Goal: Transaction & Acquisition: Purchase product/service

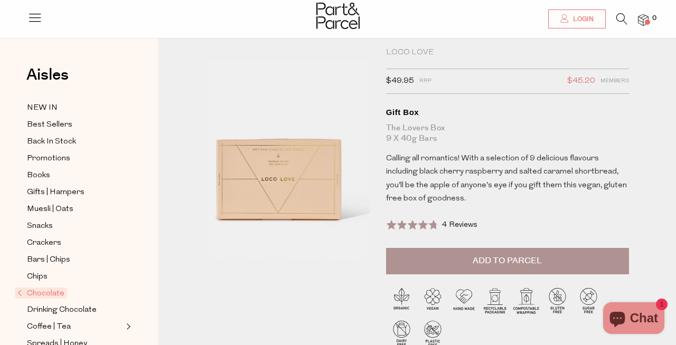
scroll to position [23, 0]
click at [523, 263] on span "Add to Parcel" at bounding box center [507, 261] width 69 height 12
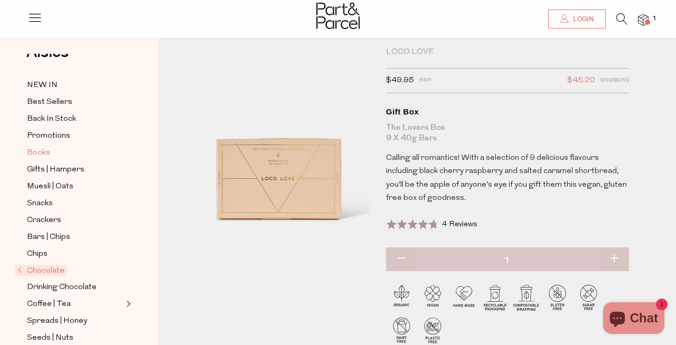
scroll to position [24, 0]
click at [51, 237] on span "Bars | Chips" at bounding box center [48, 236] width 43 height 13
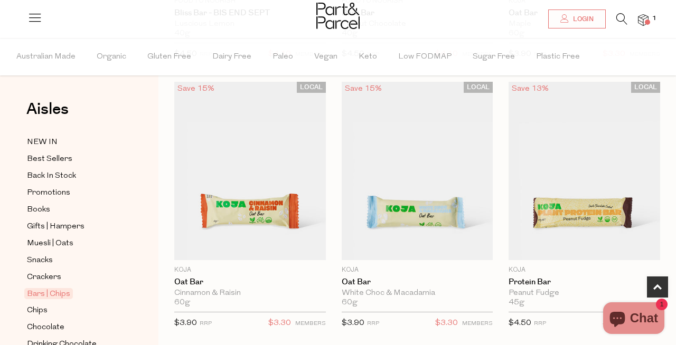
scroll to position [596, 0]
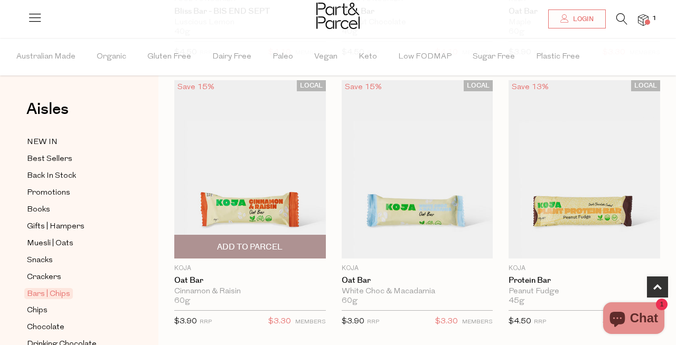
click at [257, 244] on span "Add To Parcel" at bounding box center [249, 247] width 65 height 11
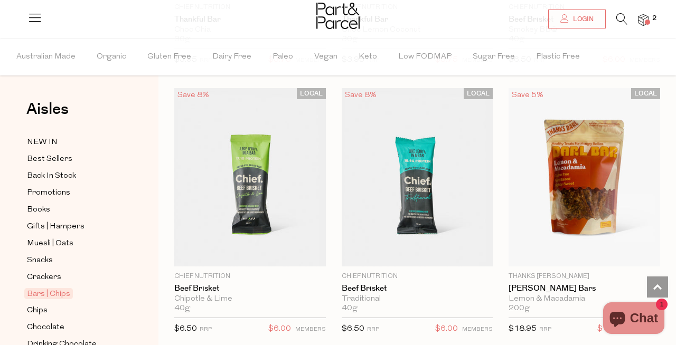
scroll to position [1956, 0]
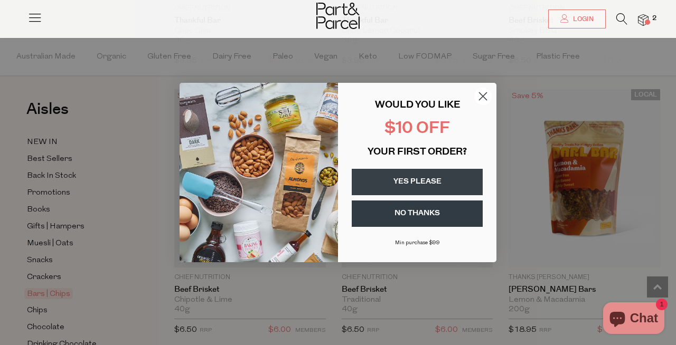
click at [482, 97] on circle "Close dialog" at bounding box center [482, 96] width 17 height 17
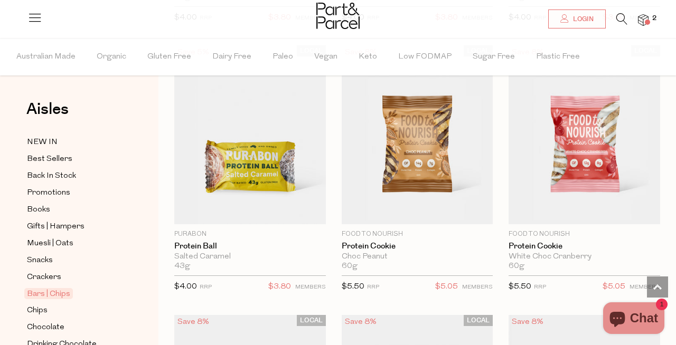
scroll to position [3906, 0]
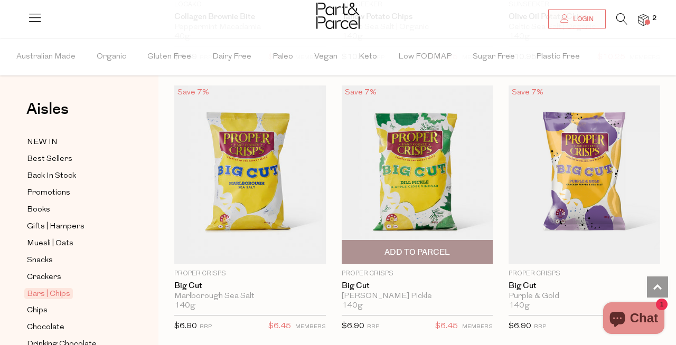
scroll to position [5228, 0]
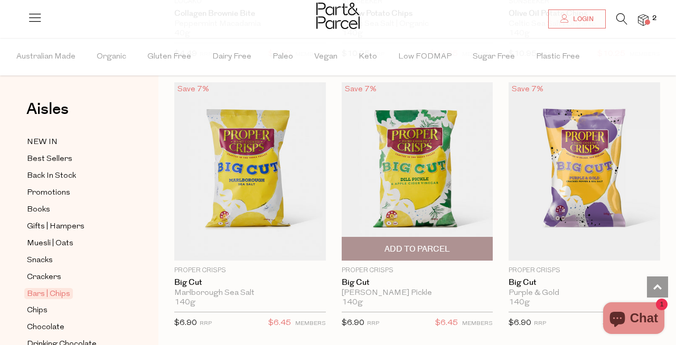
click at [427, 246] on span "Add To Parcel" at bounding box center [416, 249] width 65 height 11
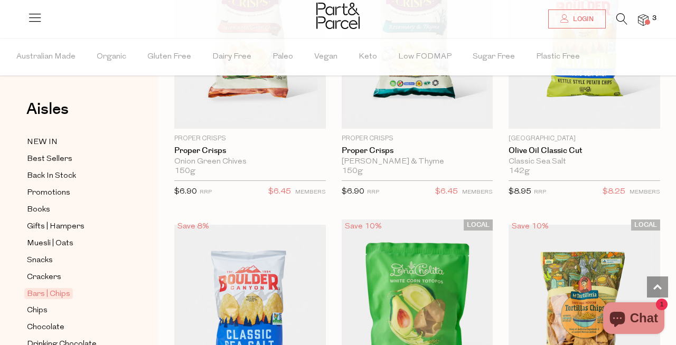
scroll to position [5901, 0]
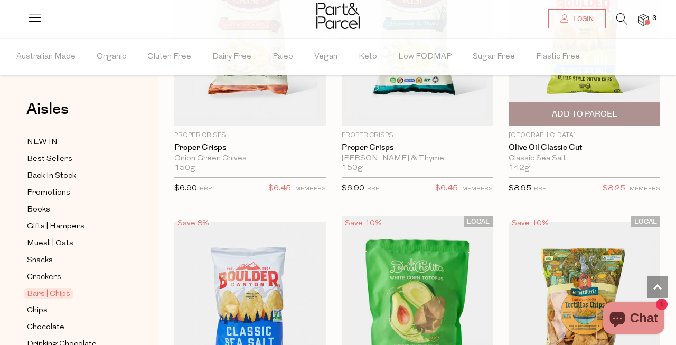
click at [600, 109] on span "Add To Parcel" at bounding box center [584, 114] width 65 height 11
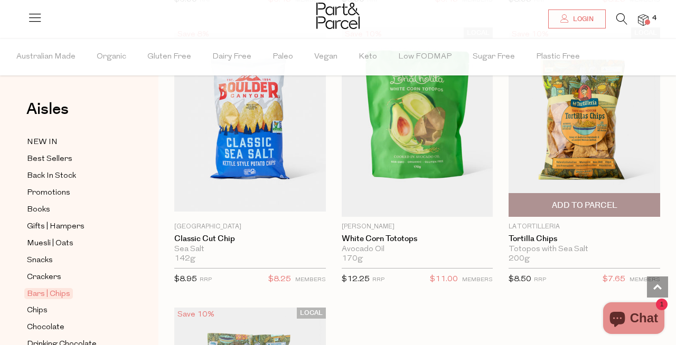
scroll to position [6087, 0]
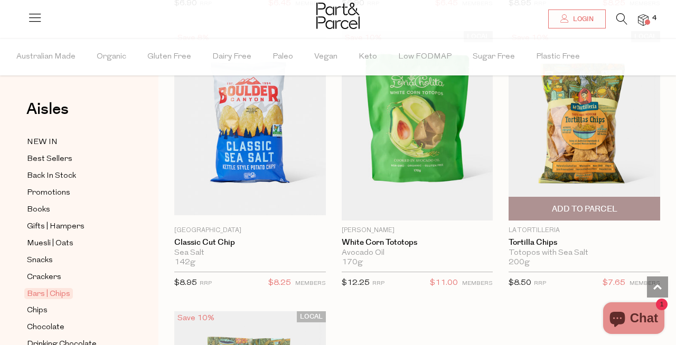
click at [601, 204] on span "Add To Parcel" at bounding box center [584, 209] width 65 height 11
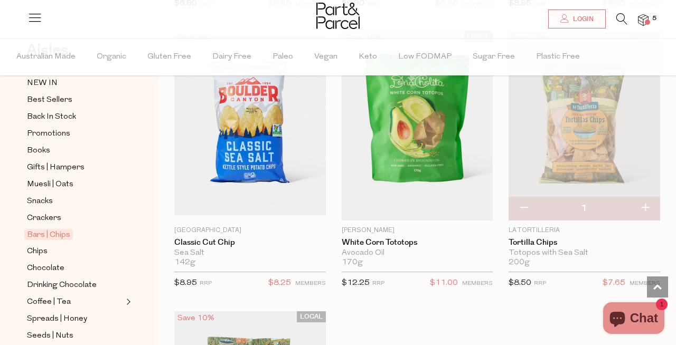
scroll to position [61, 0]
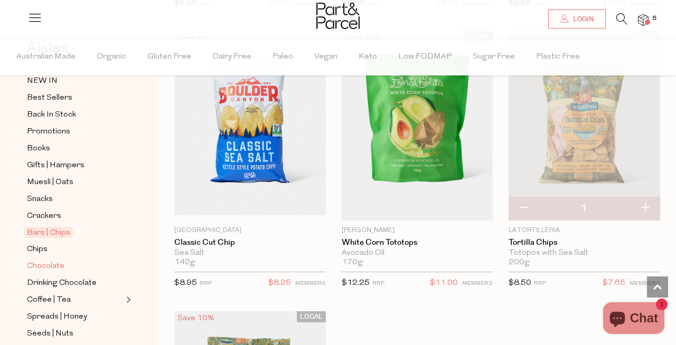
click at [55, 267] on span "Chocolate" at bounding box center [45, 266] width 37 height 13
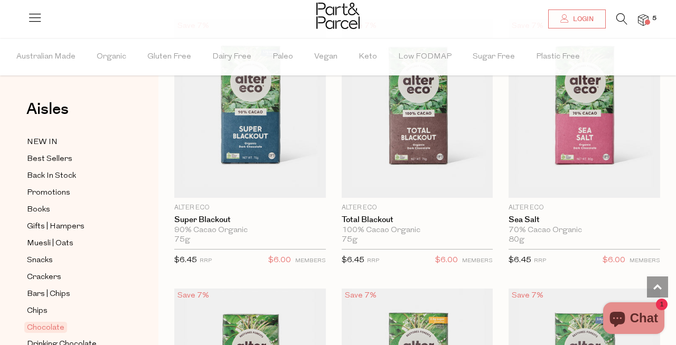
scroll to position [1755, 0]
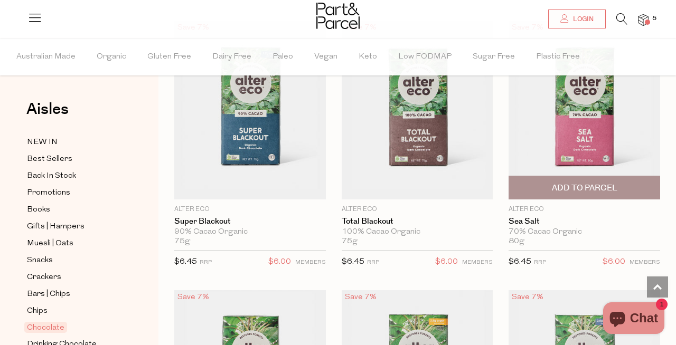
click at [589, 191] on span "Add To Parcel" at bounding box center [584, 188] width 65 height 11
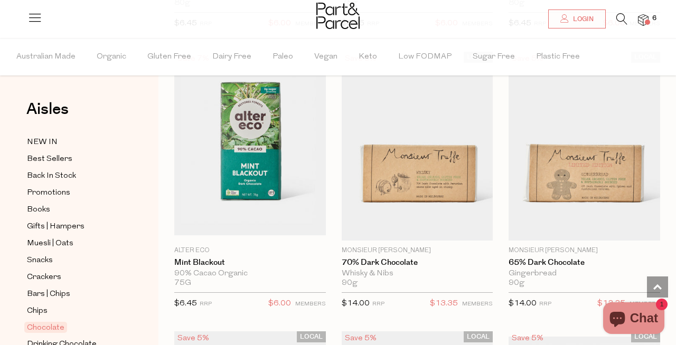
scroll to position [2284, 0]
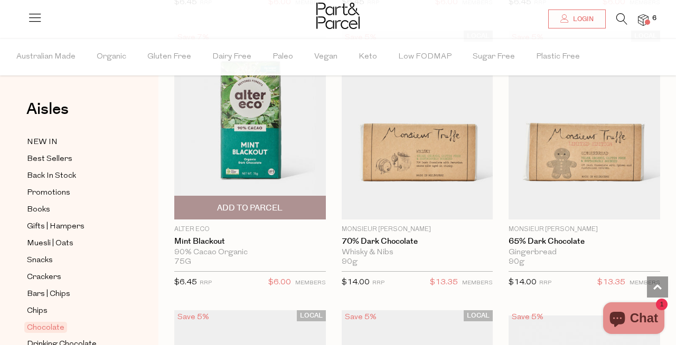
click at [284, 206] on span "Add To Parcel" at bounding box center [249, 207] width 145 height 23
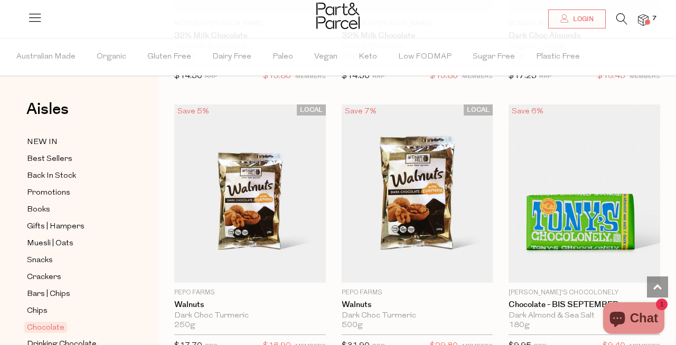
scroll to position [3315, 0]
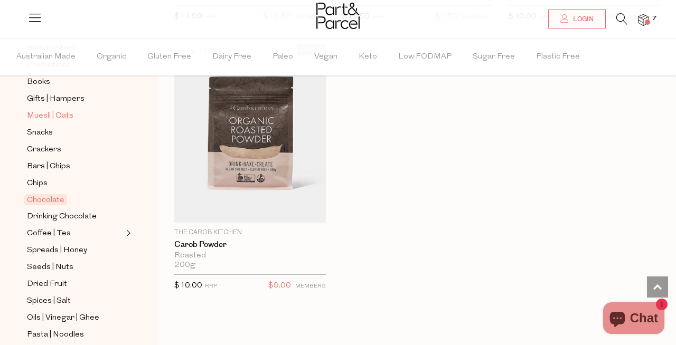
scroll to position [137, 0]
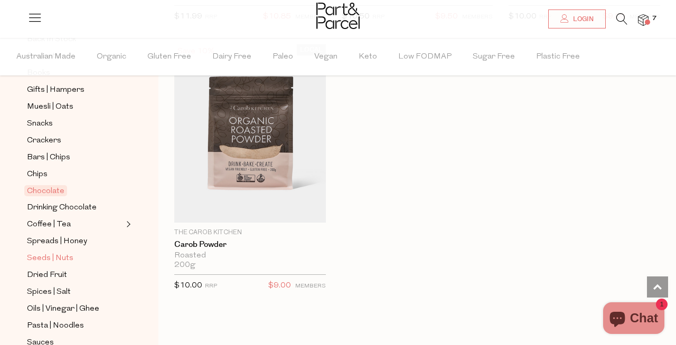
click at [65, 258] on span "Seeds | Nuts" at bounding box center [50, 258] width 46 height 13
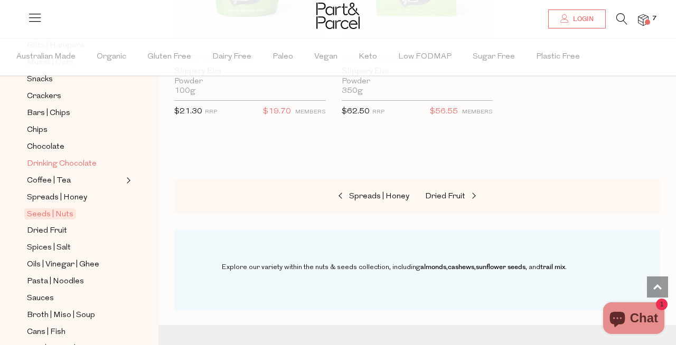
scroll to position [197, 0]
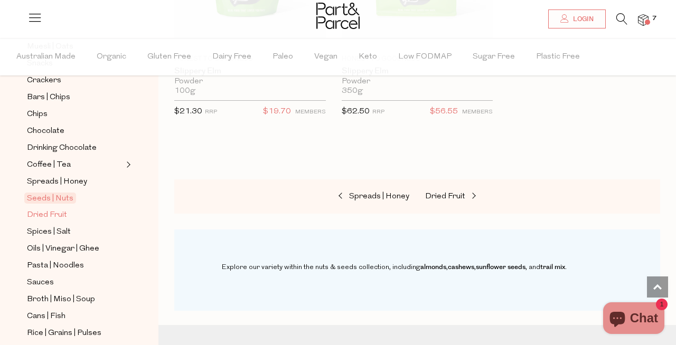
click at [57, 215] on span "Dried Fruit" at bounding box center [47, 215] width 40 height 13
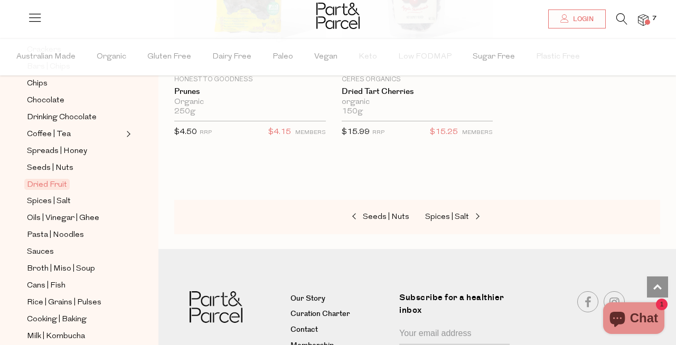
scroll to position [228, 0]
click at [72, 216] on span "Oils | Vinegar | Ghee" at bounding box center [63, 218] width 72 height 13
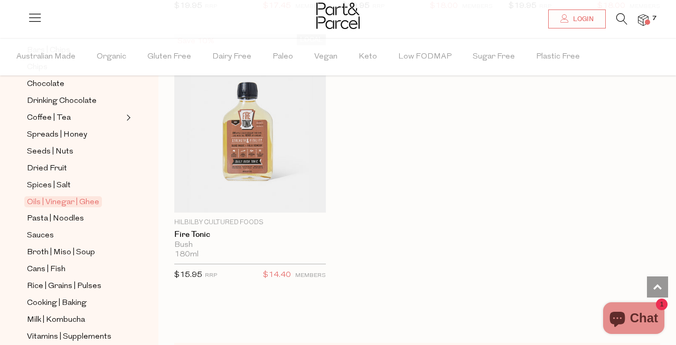
scroll to position [244, 0]
click at [69, 216] on span "Pasta | Noodles" at bounding box center [55, 218] width 57 height 13
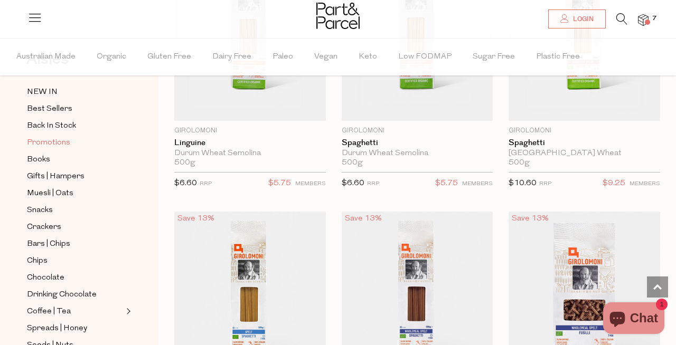
scroll to position [53, 0]
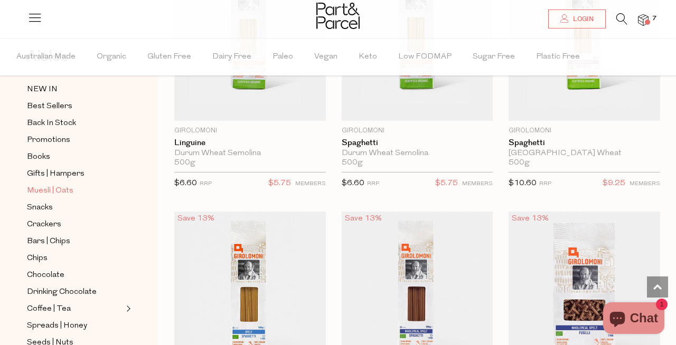
click at [66, 193] on span "Muesli | Oats" at bounding box center [50, 191] width 46 height 13
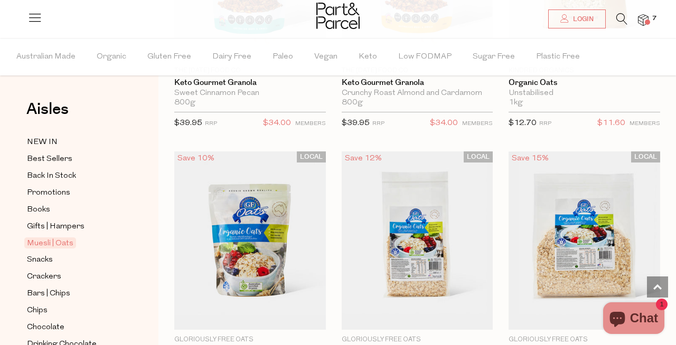
scroll to position [3512, 0]
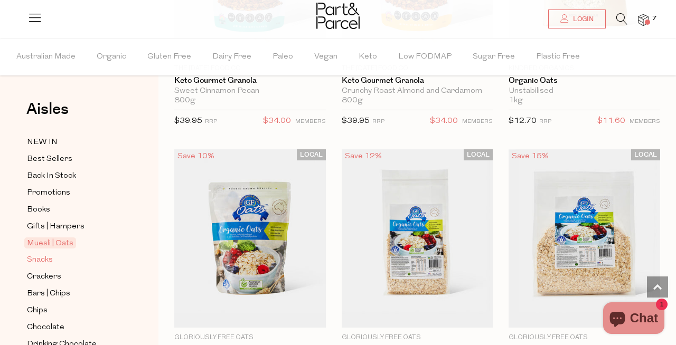
click at [44, 259] on span "Snacks" at bounding box center [40, 260] width 26 height 13
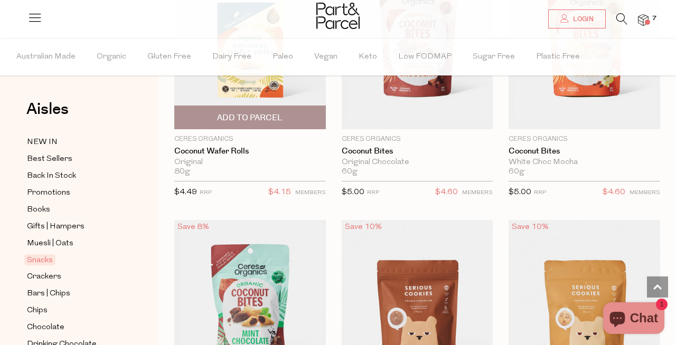
scroll to position [2628, 0]
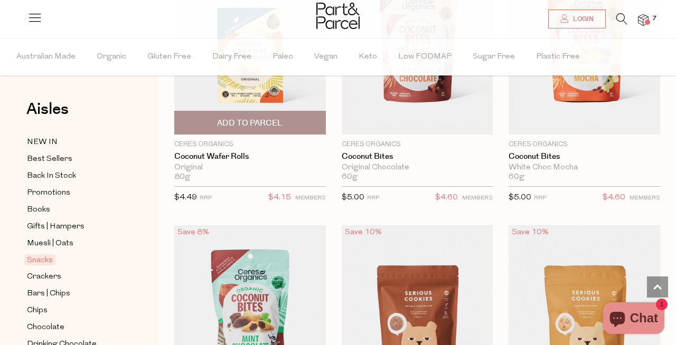
click at [271, 123] on span "Add To Parcel" at bounding box center [249, 123] width 65 height 11
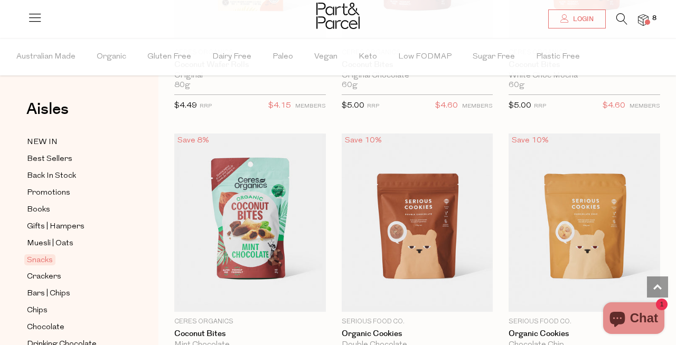
scroll to position [2796, 0]
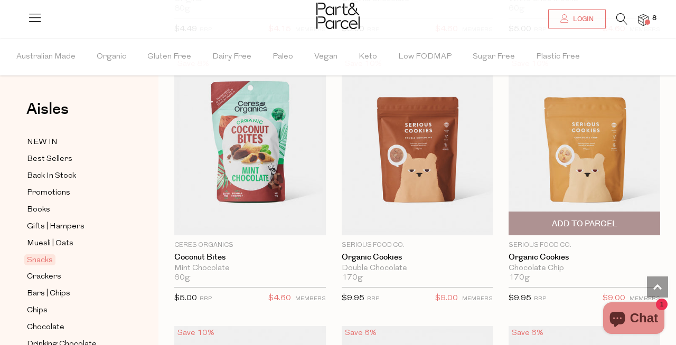
click at [580, 224] on span "Add To Parcel" at bounding box center [584, 224] width 65 height 11
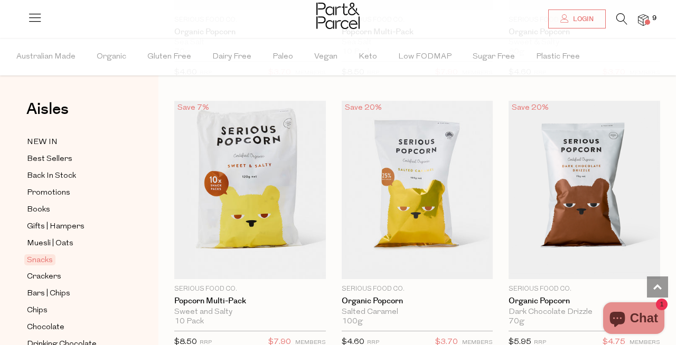
scroll to position [3828, 0]
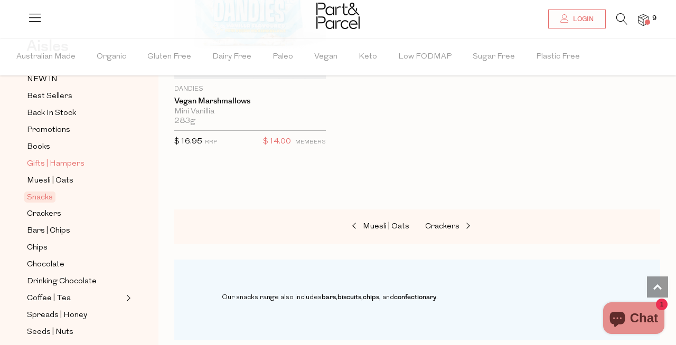
scroll to position [61, 0]
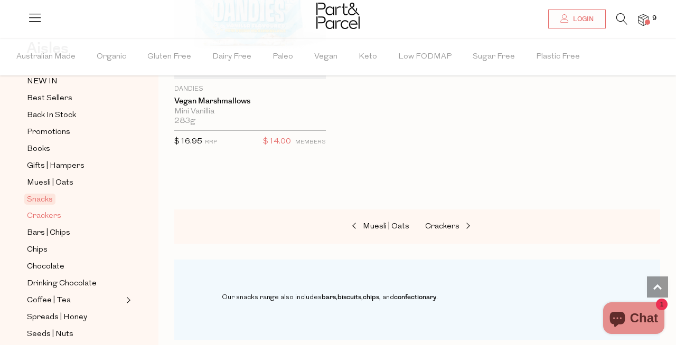
click at [50, 213] on span "Crackers" at bounding box center [44, 216] width 34 height 13
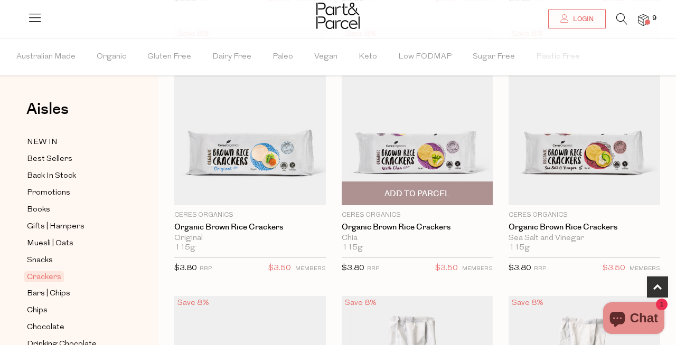
scroll to position [650, 0]
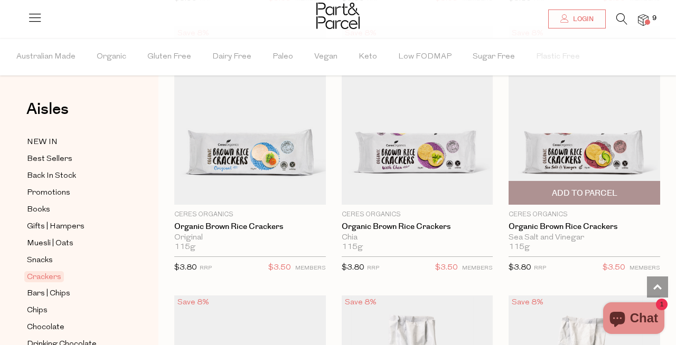
click at [614, 197] on span "Add To Parcel" at bounding box center [584, 193] width 65 height 11
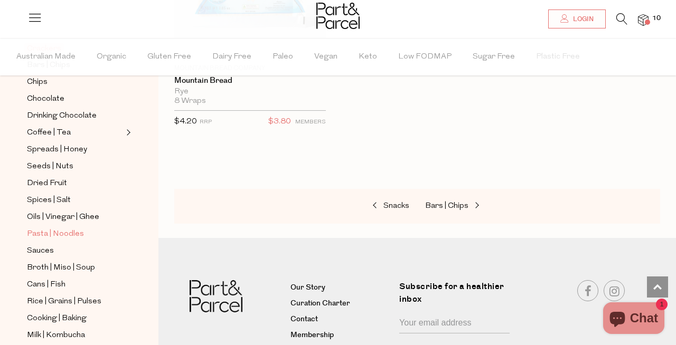
scroll to position [231, 0]
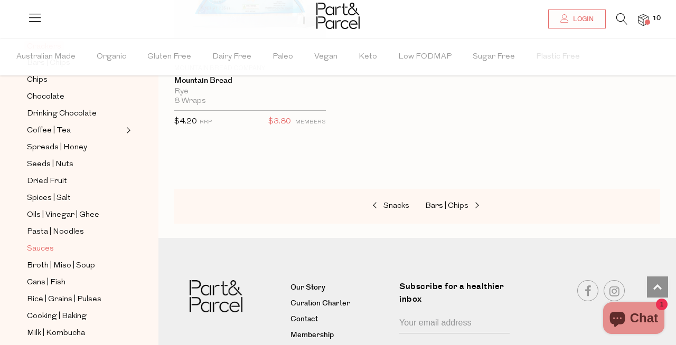
click at [42, 243] on span "Sauces" at bounding box center [40, 249] width 27 height 13
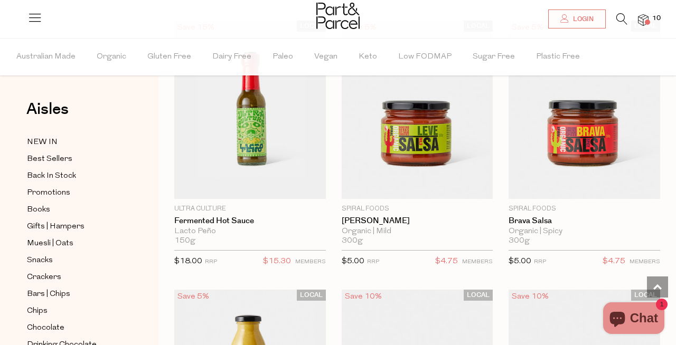
scroll to position [3376, 0]
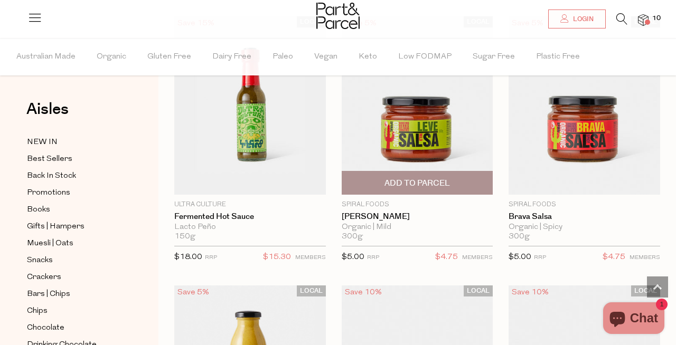
click at [450, 140] on img at bounding box center [418, 105] width 152 height 178
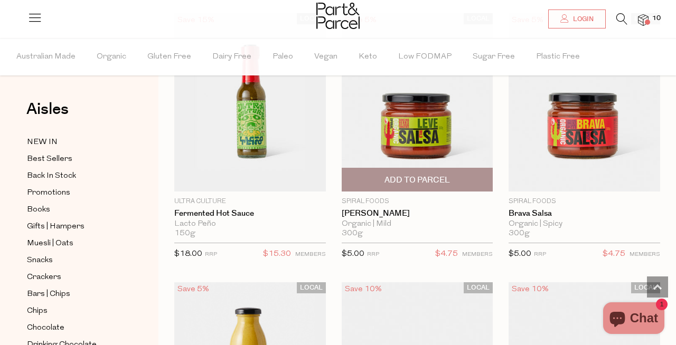
click at [451, 177] on span "Add To Parcel" at bounding box center [417, 179] width 145 height 23
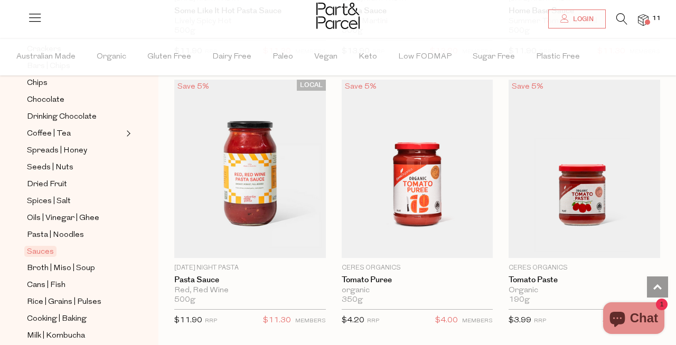
scroll to position [248, 0]
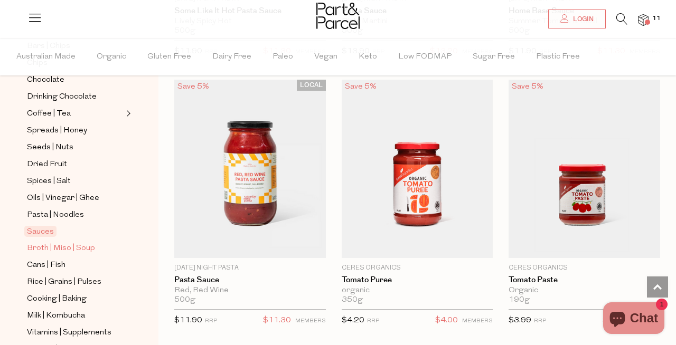
click at [53, 249] on span "Broth | Miso | Soup" at bounding box center [61, 248] width 68 height 13
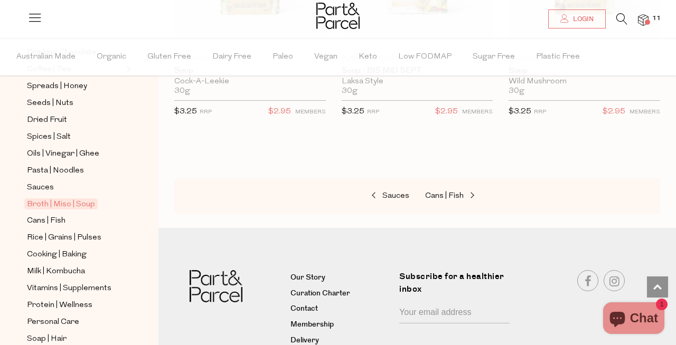
scroll to position [296, 0]
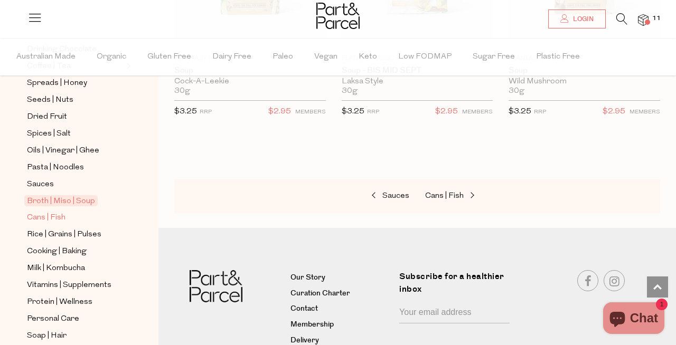
click at [54, 217] on span "Cans | Fish" at bounding box center [46, 218] width 39 height 13
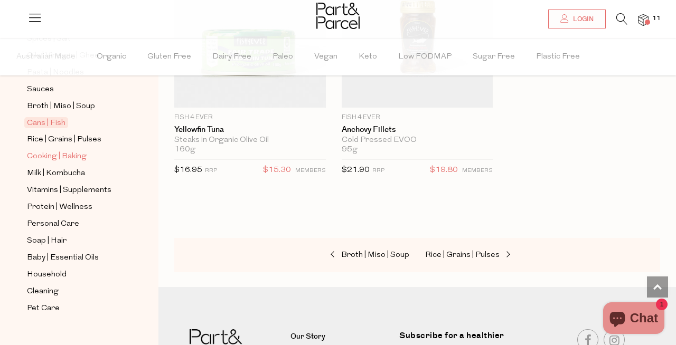
scroll to position [398, 0]
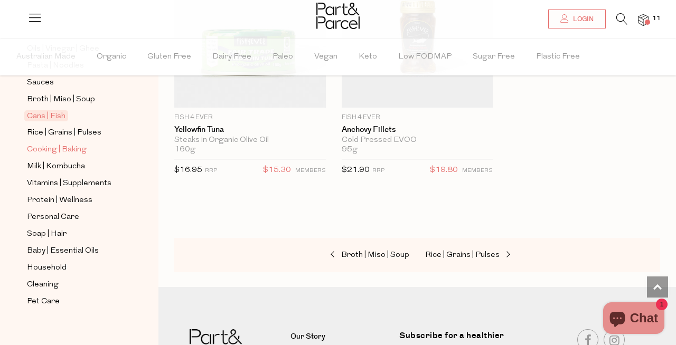
click at [70, 156] on span "Cooking | Baking" at bounding box center [57, 150] width 60 height 13
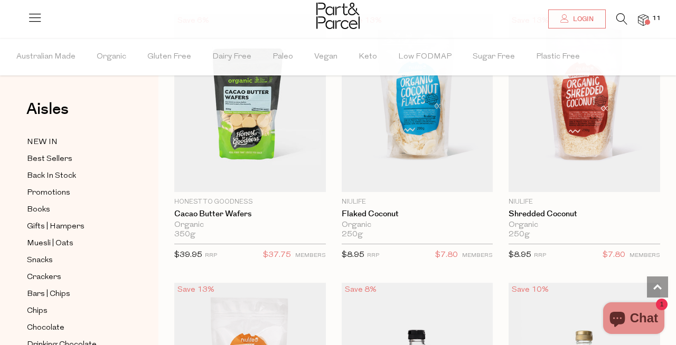
scroll to position [2828, 0]
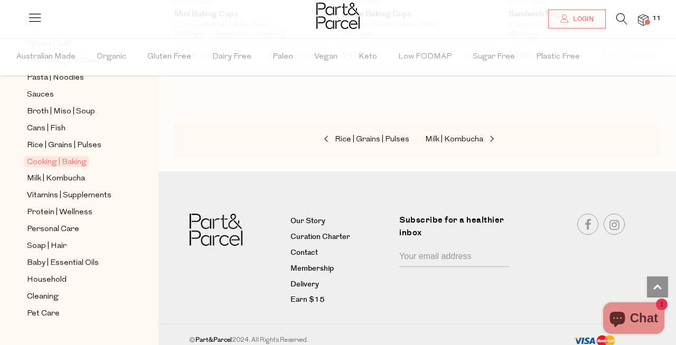
scroll to position [386, 0]
click at [83, 195] on span "Vitamins | Supplements" at bounding box center [69, 195] width 84 height 13
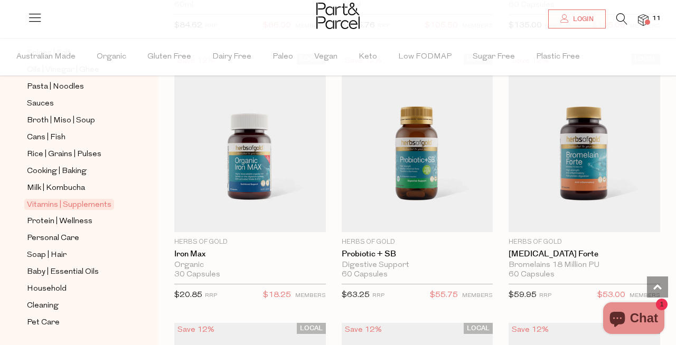
scroll to position [384, 0]
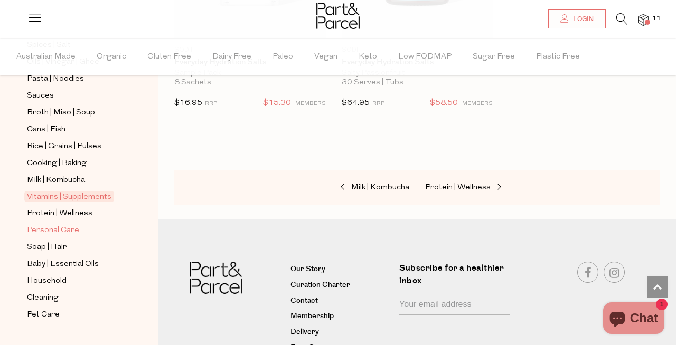
scroll to position [5418, 0]
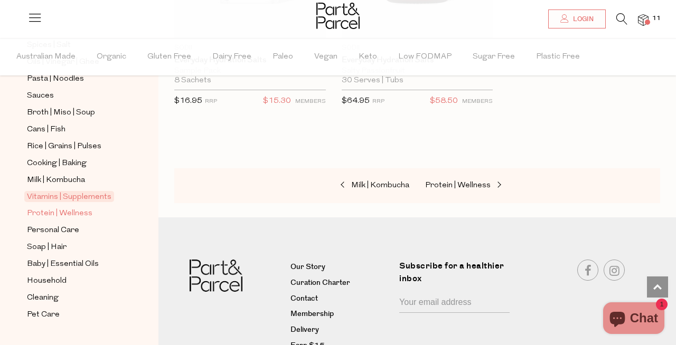
click at [80, 216] on span "Protein | Wellness" at bounding box center [59, 214] width 65 height 13
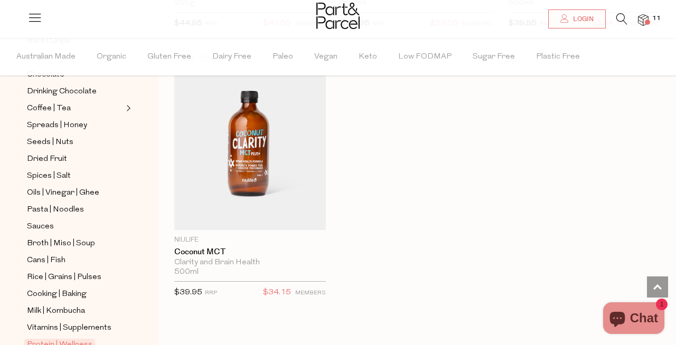
scroll to position [407, 0]
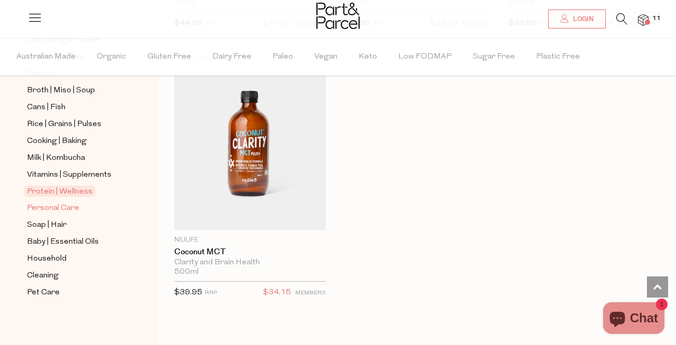
click at [66, 210] on span "Personal Care" at bounding box center [53, 208] width 52 height 13
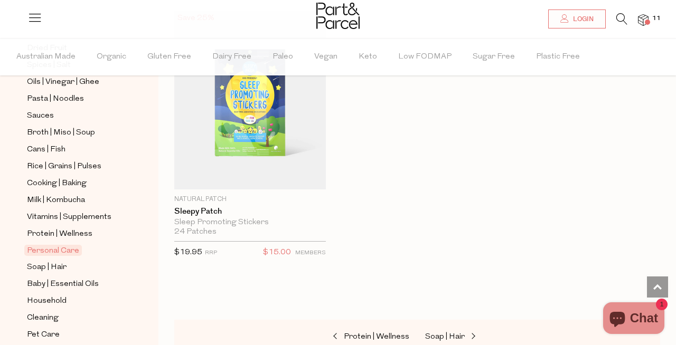
scroll to position [407, 0]
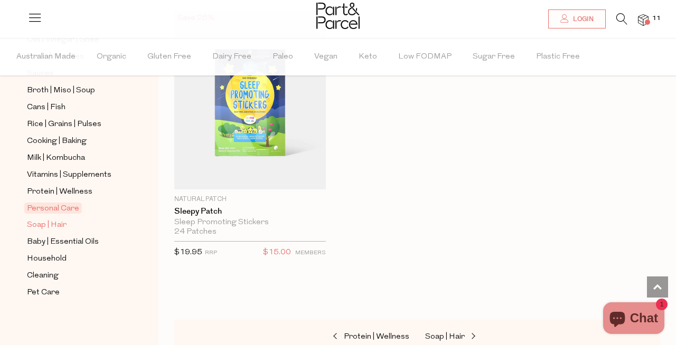
click at [60, 225] on span "Soap | Hair" at bounding box center [47, 225] width 40 height 13
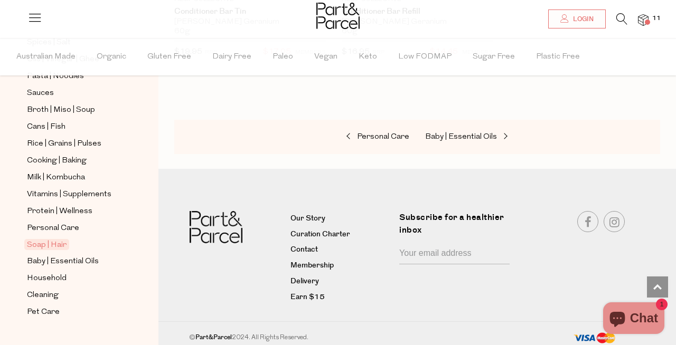
scroll to position [407, 0]
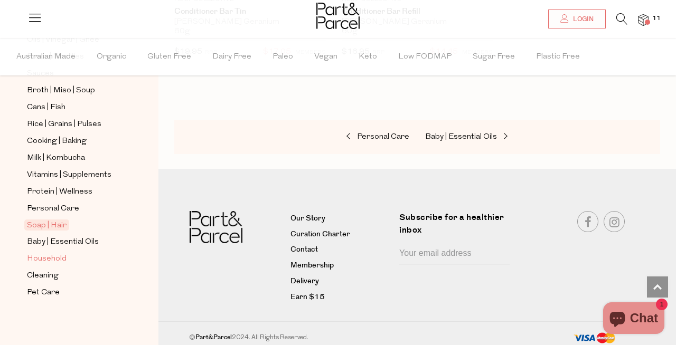
click at [49, 259] on span "Household" at bounding box center [47, 259] width 40 height 13
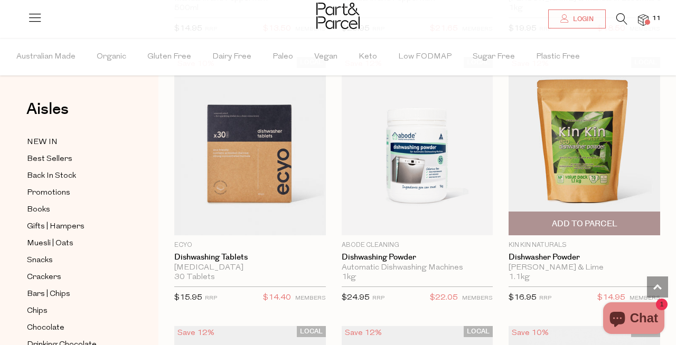
scroll to position [2518, 0]
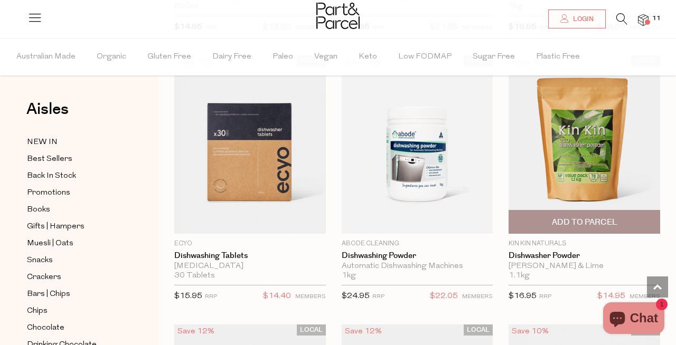
click at [617, 217] on span "Add To Parcel" at bounding box center [584, 222] width 65 height 11
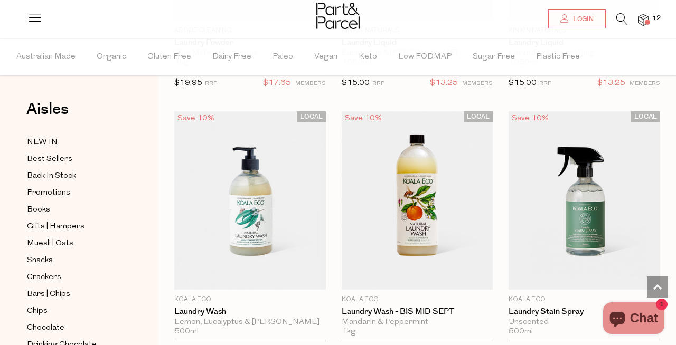
scroll to position [3810, 0]
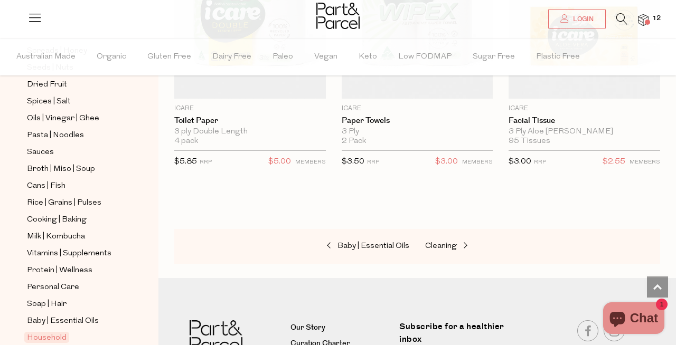
scroll to position [407, 0]
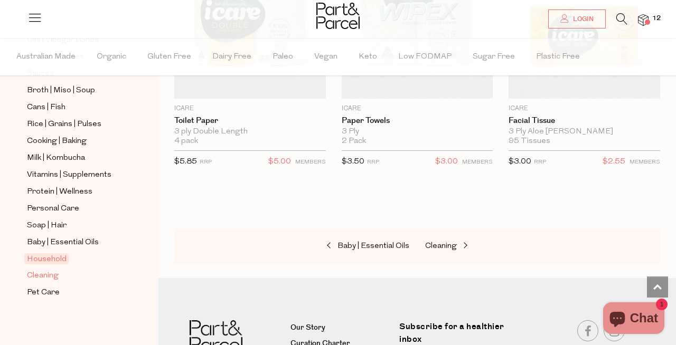
click at [54, 274] on span "Cleaning" at bounding box center [43, 276] width 32 height 13
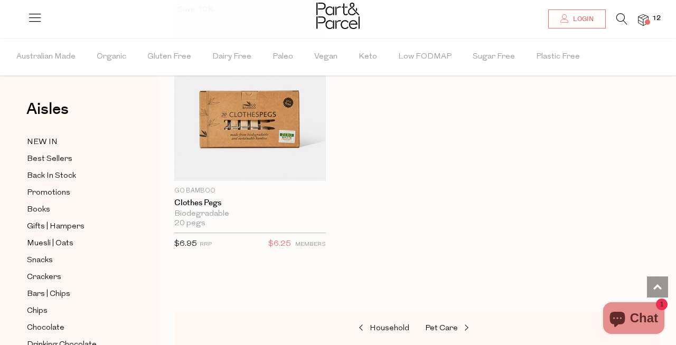
scroll to position [1244, 0]
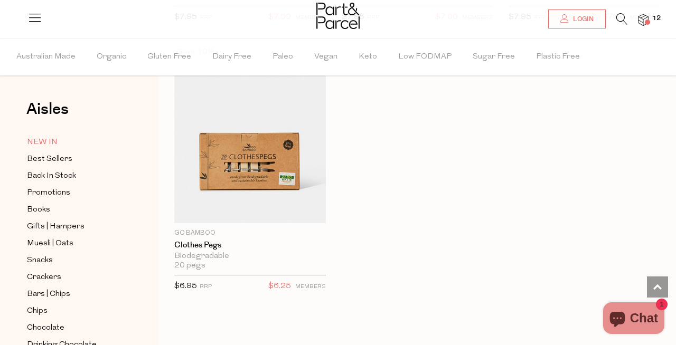
click at [34, 145] on span "NEW IN" at bounding box center [42, 142] width 31 height 13
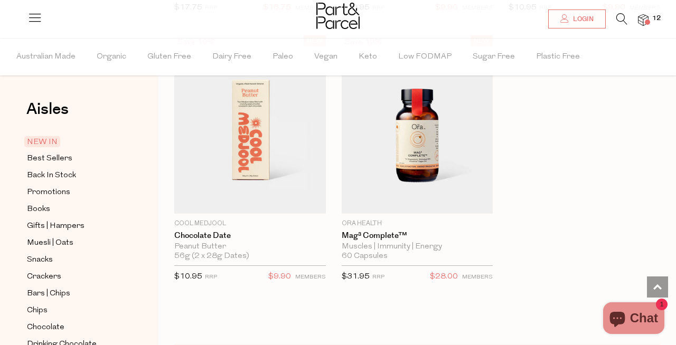
scroll to position [1210, 0]
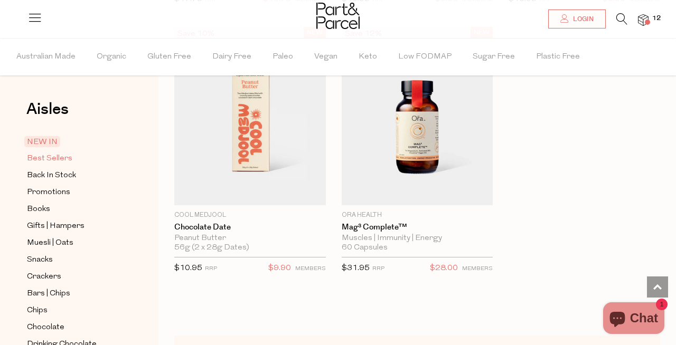
click at [67, 156] on span "Best Sellers" at bounding box center [49, 159] width 45 height 13
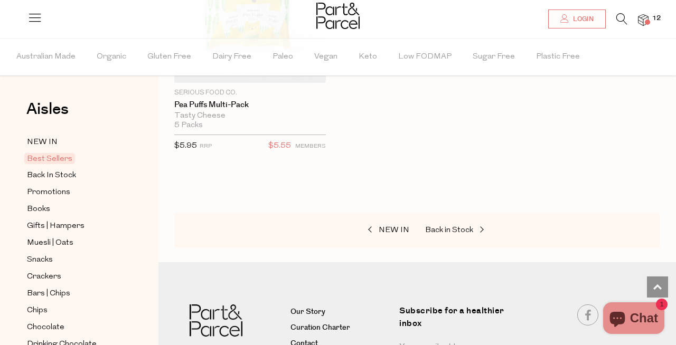
scroll to position [3760, 0]
click at [644, 17] on img at bounding box center [643, 20] width 11 height 12
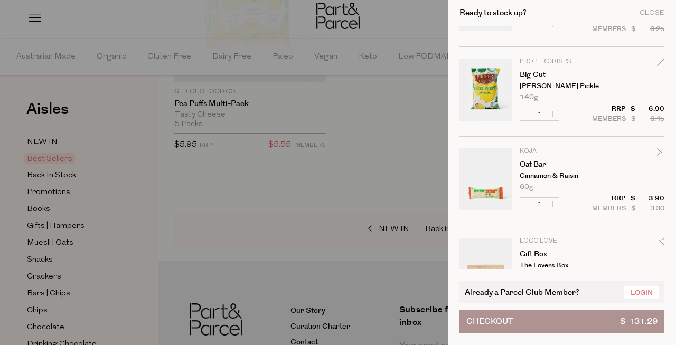
scroll to position [927, 0]
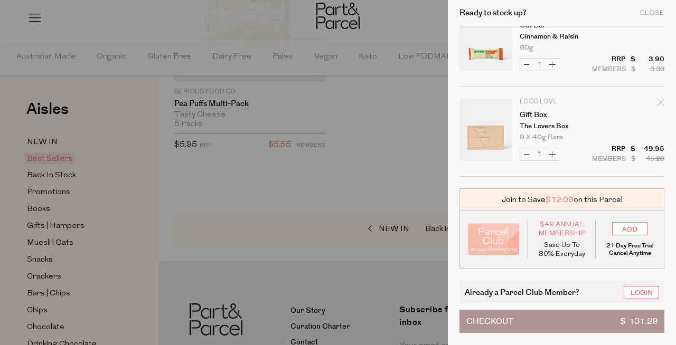
click at [425, 181] on div at bounding box center [338, 172] width 676 height 345
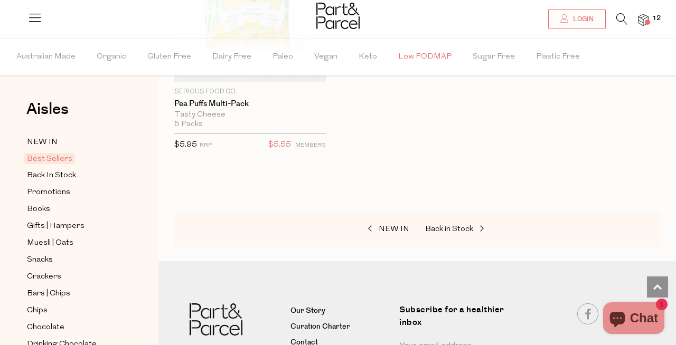
click at [412, 55] on span "Low FODMAP" at bounding box center [424, 57] width 53 height 37
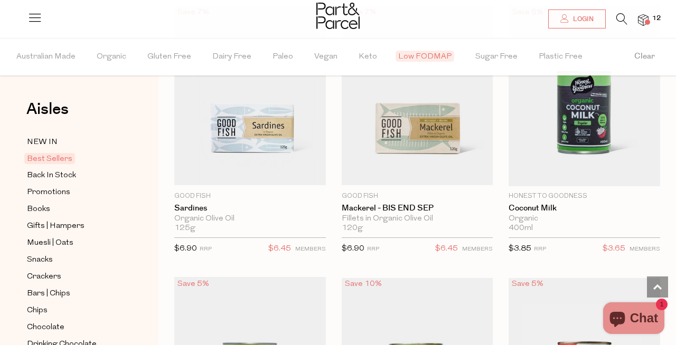
scroll to position [1502, 0]
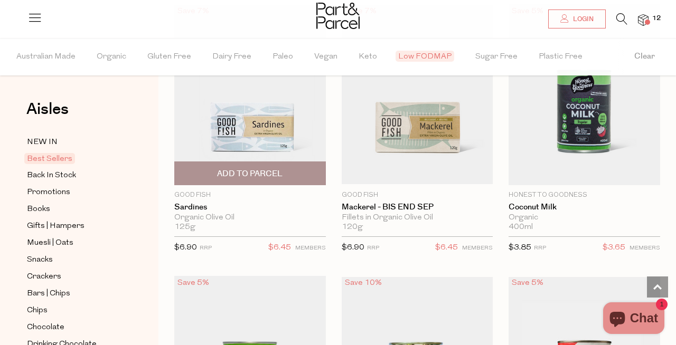
click at [265, 168] on span "Add To Parcel" at bounding box center [249, 173] width 65 height 11
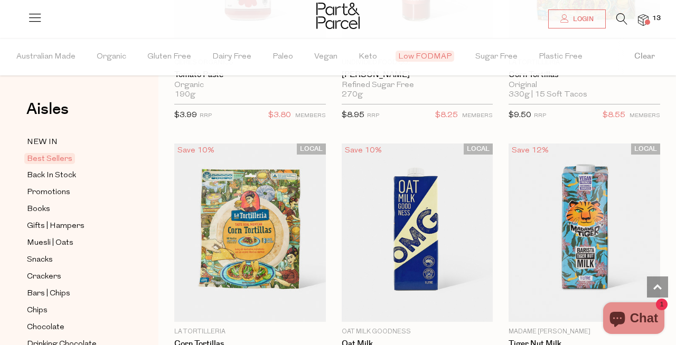
scroll to position [2185, 0]
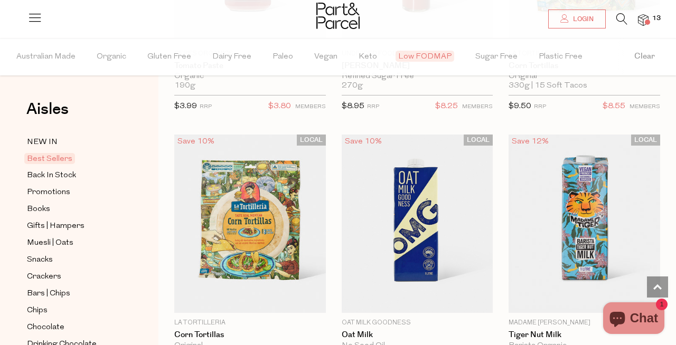
click at [643, 17] on img at bounding box center [643, 20] width 11 height 12
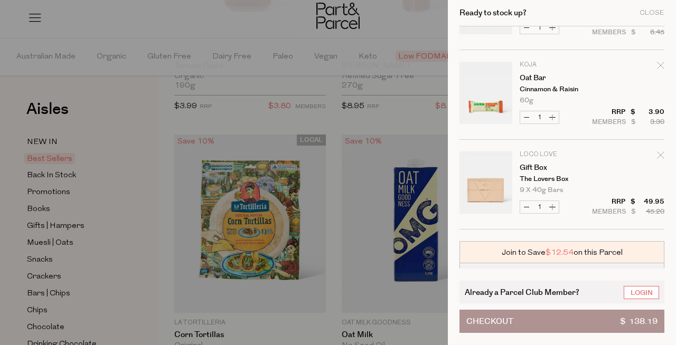
scroll to position [965, 0]
click at [553, 115] on button "Increase Oat Bar" at bounding box center [552, 116] width 13 height 12
type input "2"
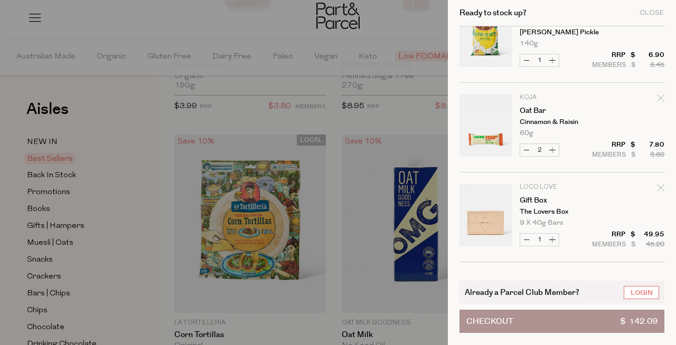
scroll to position [931, 0]
click at [528, 111] on link "Oat Bar" at bounding box center [561, 110] width 82 height 7
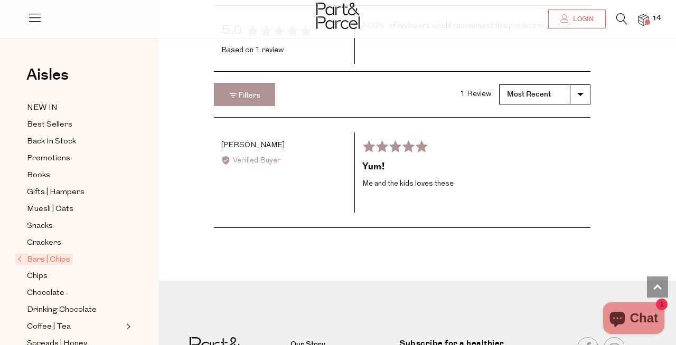
scroll to position [1550, 0]
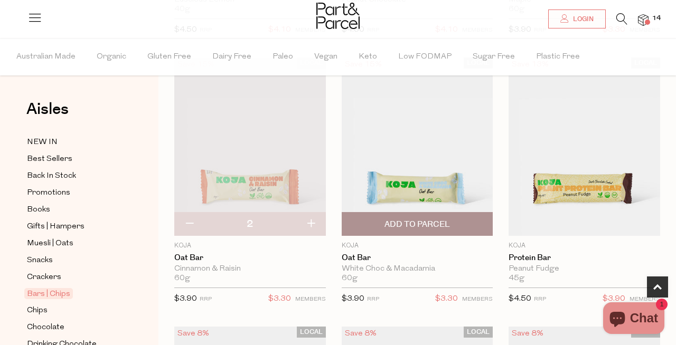
scroll to position [620, 0]
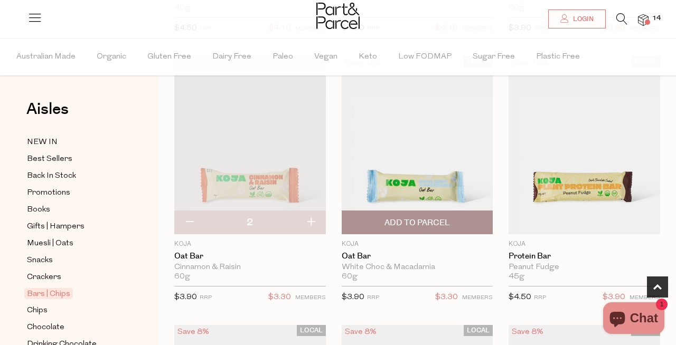
click at [468, 225] on span "Add To Parcel" at bounding box center [417, 222] width 145 height 23
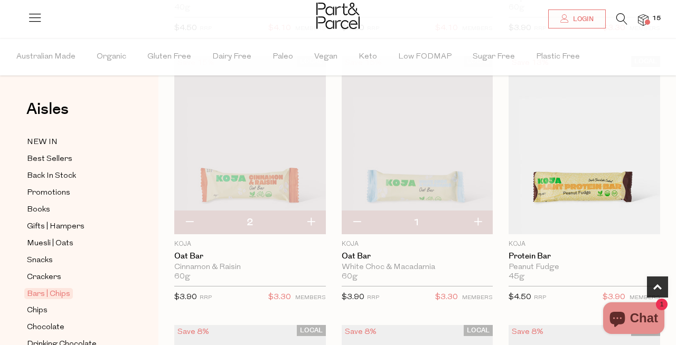
click at [481, 223] on button "button" at bounding box center [478, 222] width 30 height 23
type input "2"
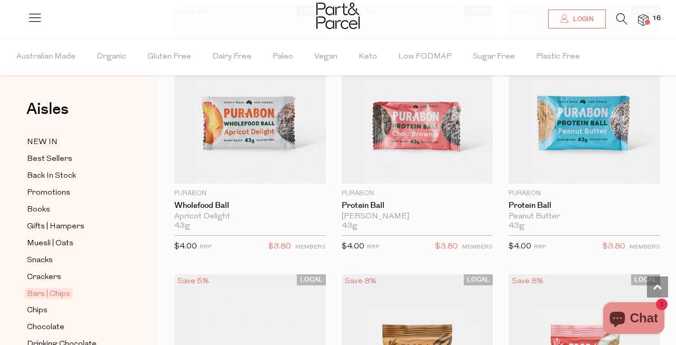
scroll to position [3679, 0]
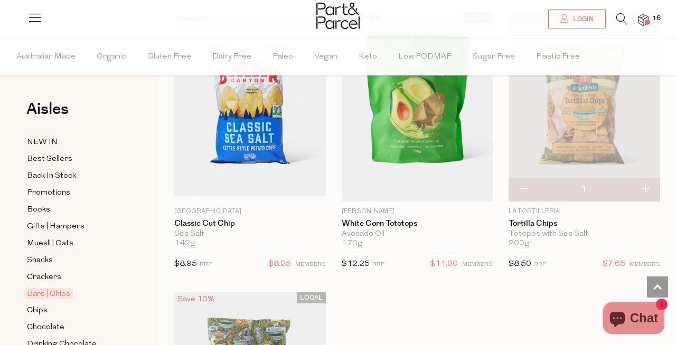
scroll to position [6105, 0]
click at [645, 17] on img at bounding box center [643, 20] width 11 height 12
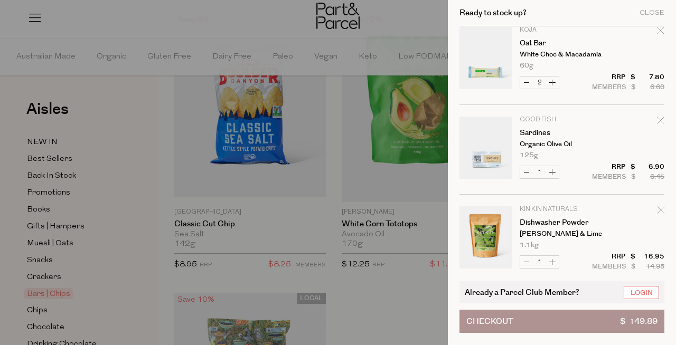
scroll to position [0, 0]
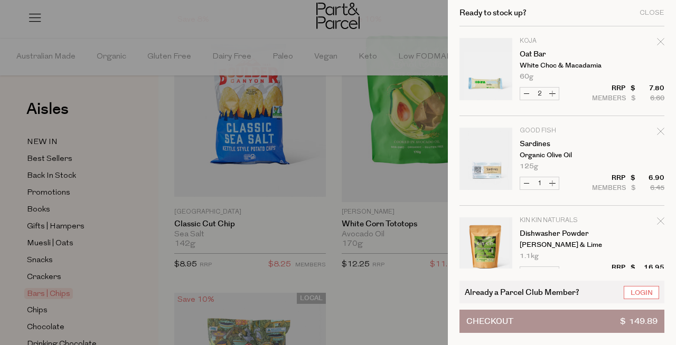
click at [554, 185] on button "Increase Sardines" at bounding box center [552, 183] width 13 height 12
type input "2"
click at [572, 328] on button "Checkout $ 156.79" at bounding box center [561, 321] width 205 height 23
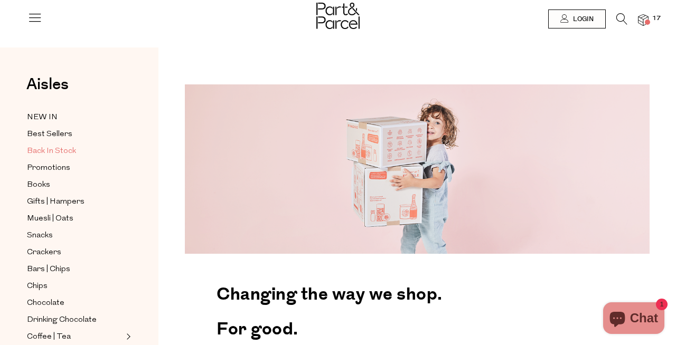
click at [40, 149] on span "Back In Stock" at bounding box center [51, 151] width 49 height 13
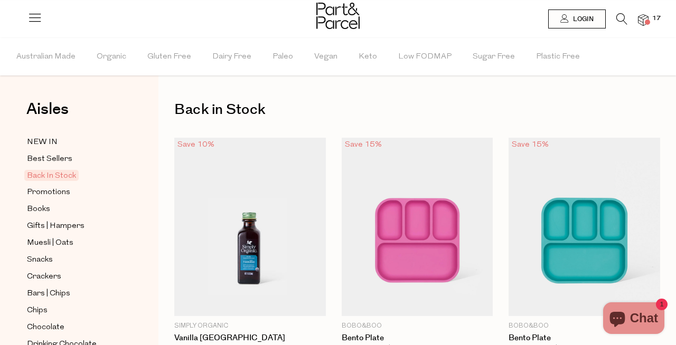
click at [645, 19] on img at bounding box center [643, 20] width 11 height 12
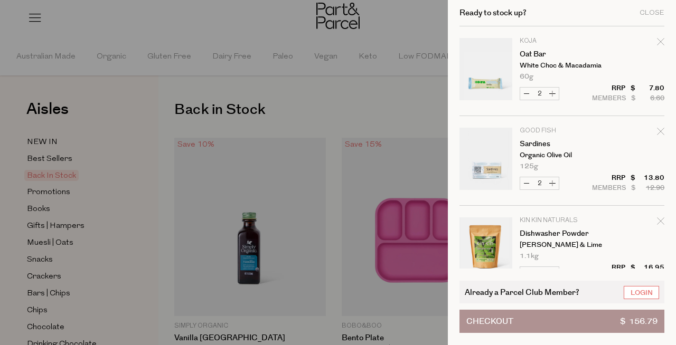
click at [425, 116] on div at bounding box center [338, 172] width 676 height 345
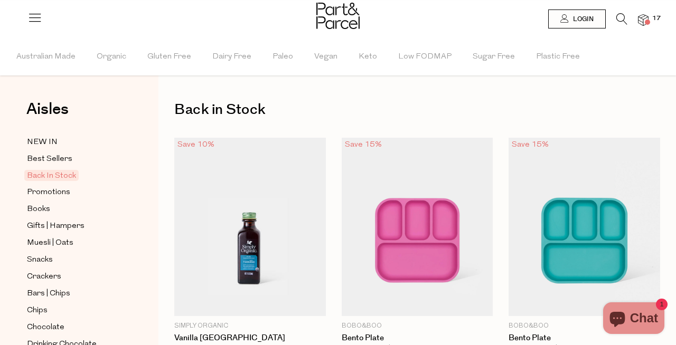
click at [653, 25] on div at bounding box center [338, 17] width 676 height 34
click at [643, 20] on img at bounding box center [643, 20] width 11 height 12
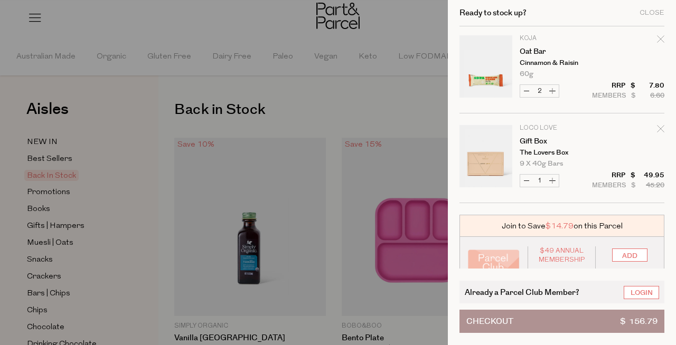
scroll to position [1106, 0]
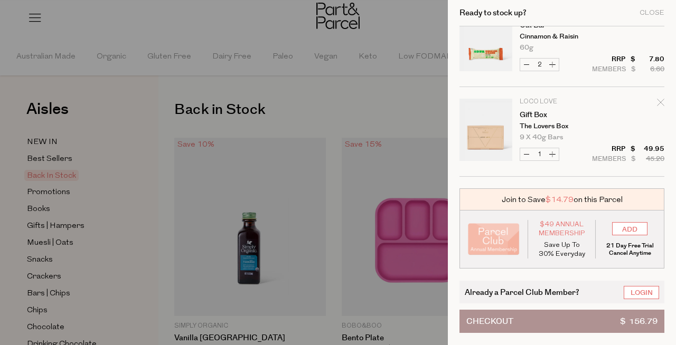
click at [550, 319] on button "Checkout $ 156.79" at bounding box center [561, 321] width 205 height 23
